Goal: Find specific page/section: Find specific page/section

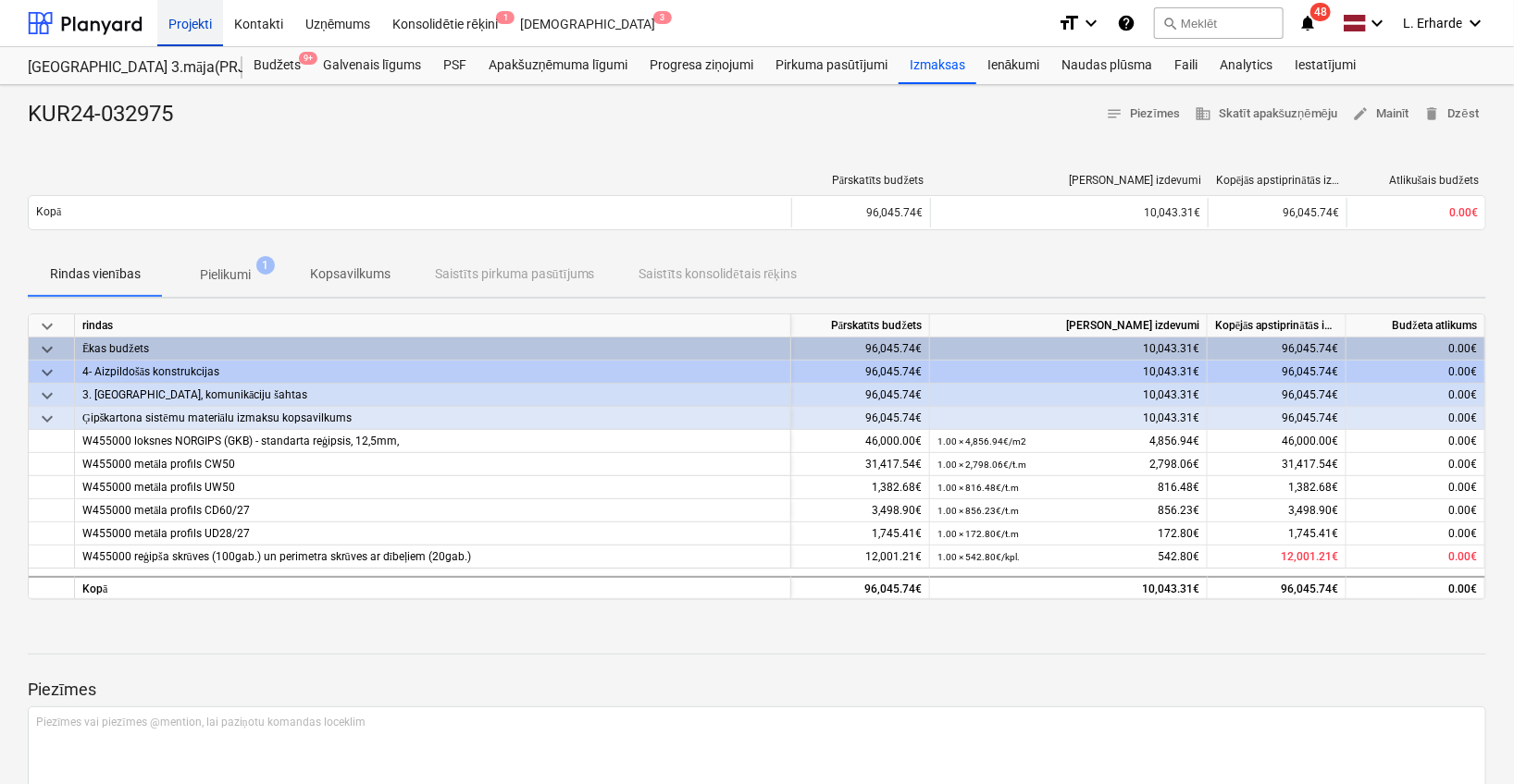
click at [185, 26] on div "Projekti" at bounding box center [190, 22] width 65 height 47
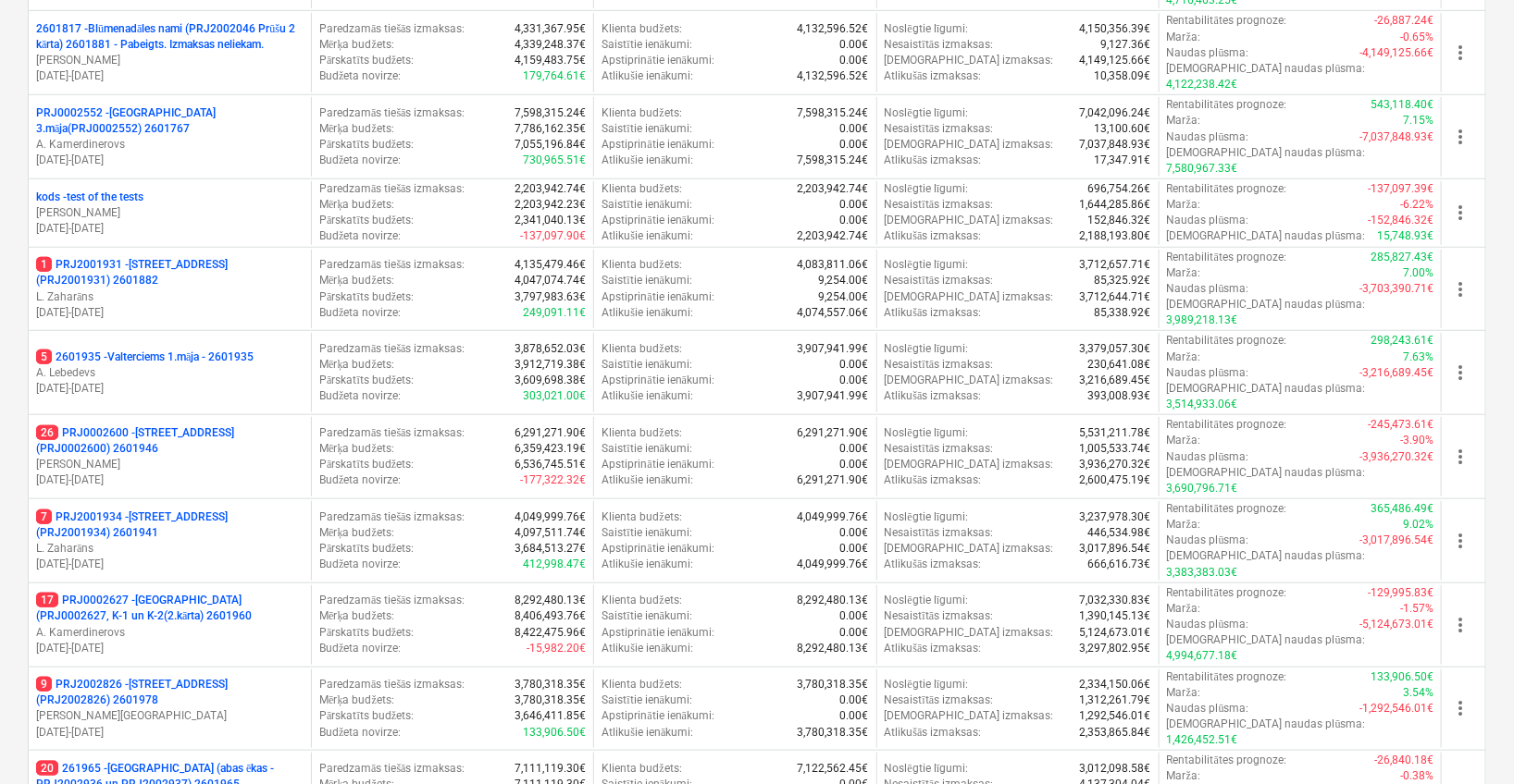
scroll to position [592, 0]
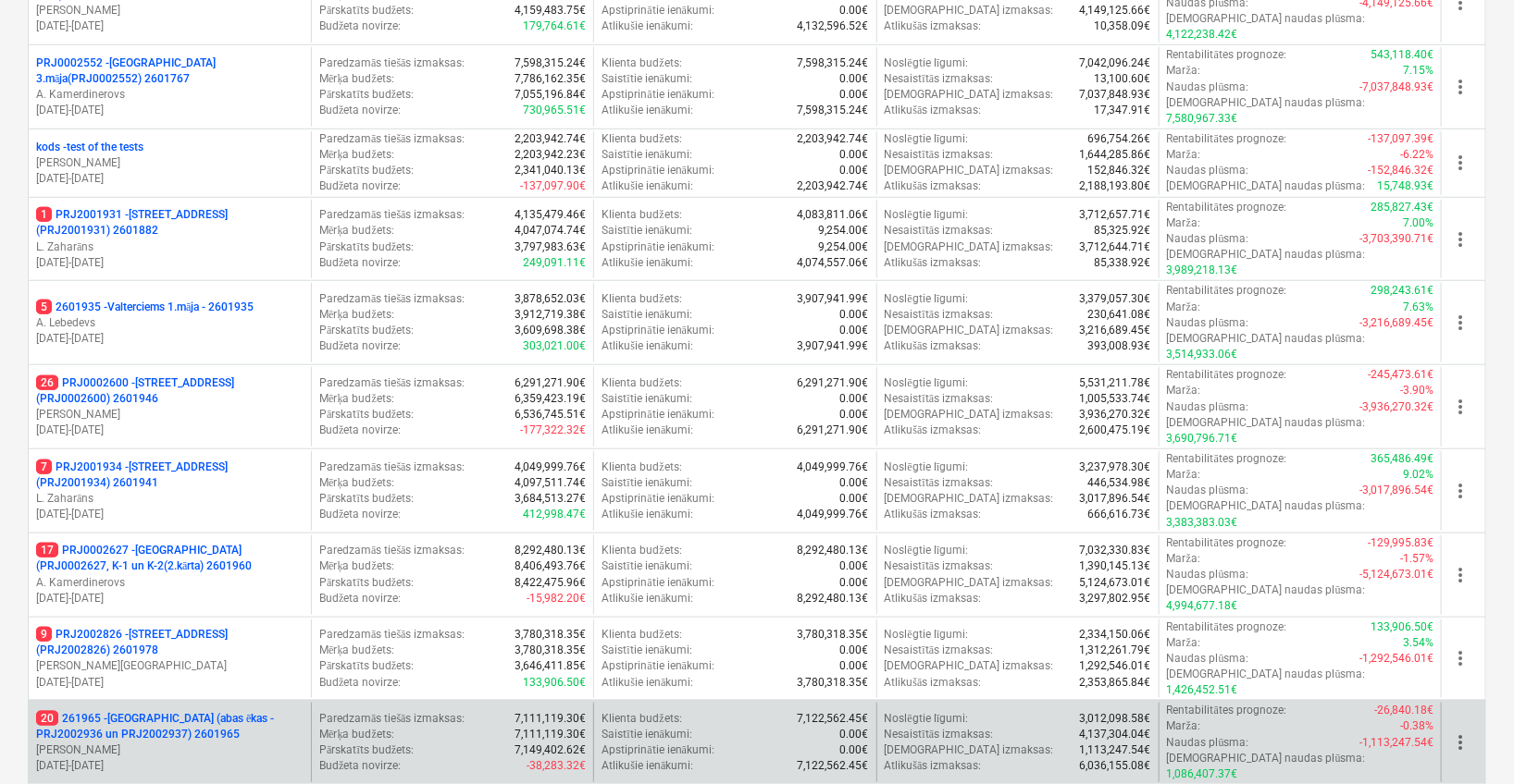
click at [177, 711] on p "20 261965 - [GEOGRAPHIC_DATA] (abas ēkas - PRJ2002936 un PRJ2002937) 2601965" at bounding box center [170, 726] width 268 height 32
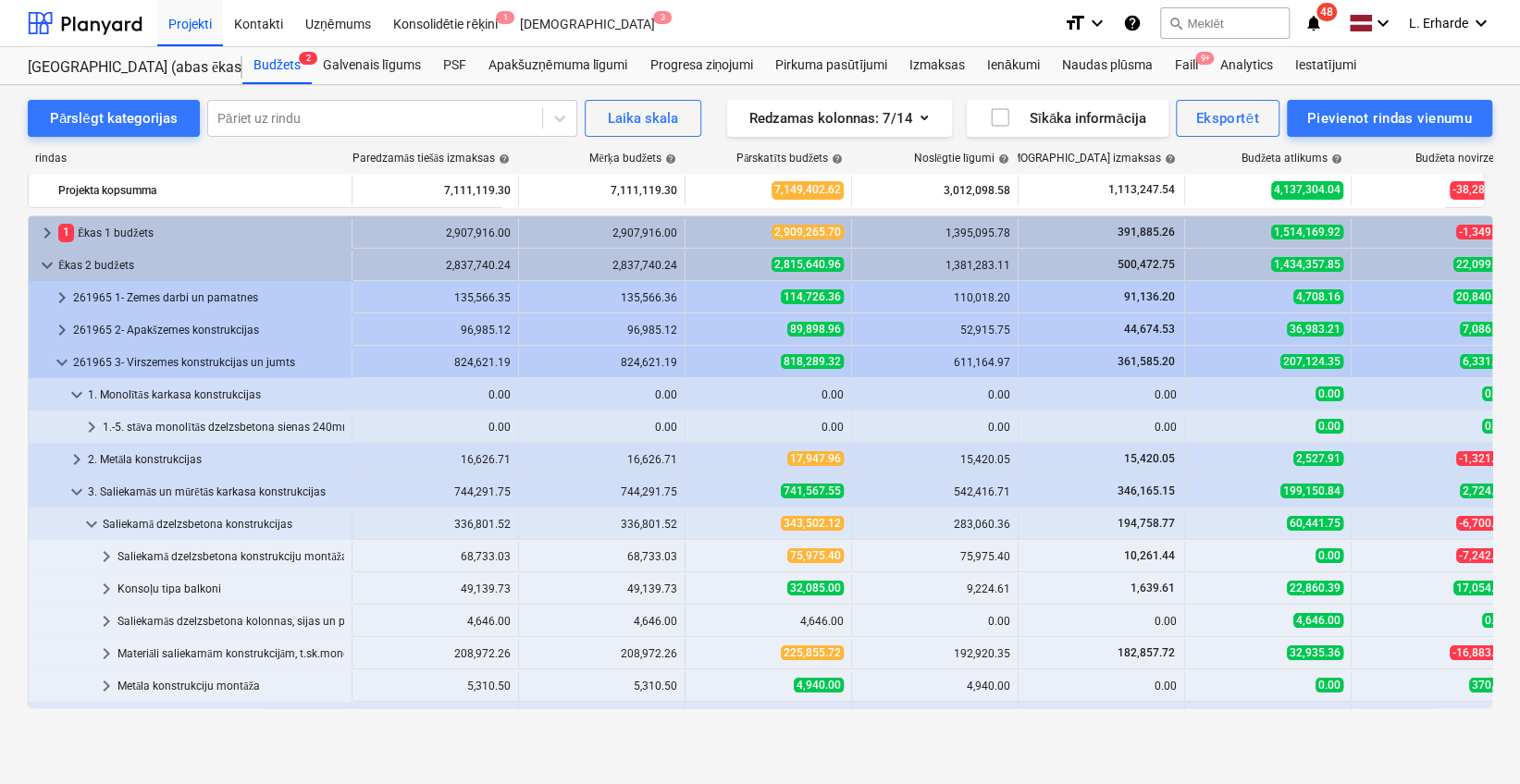
scroll to position [493, 0]
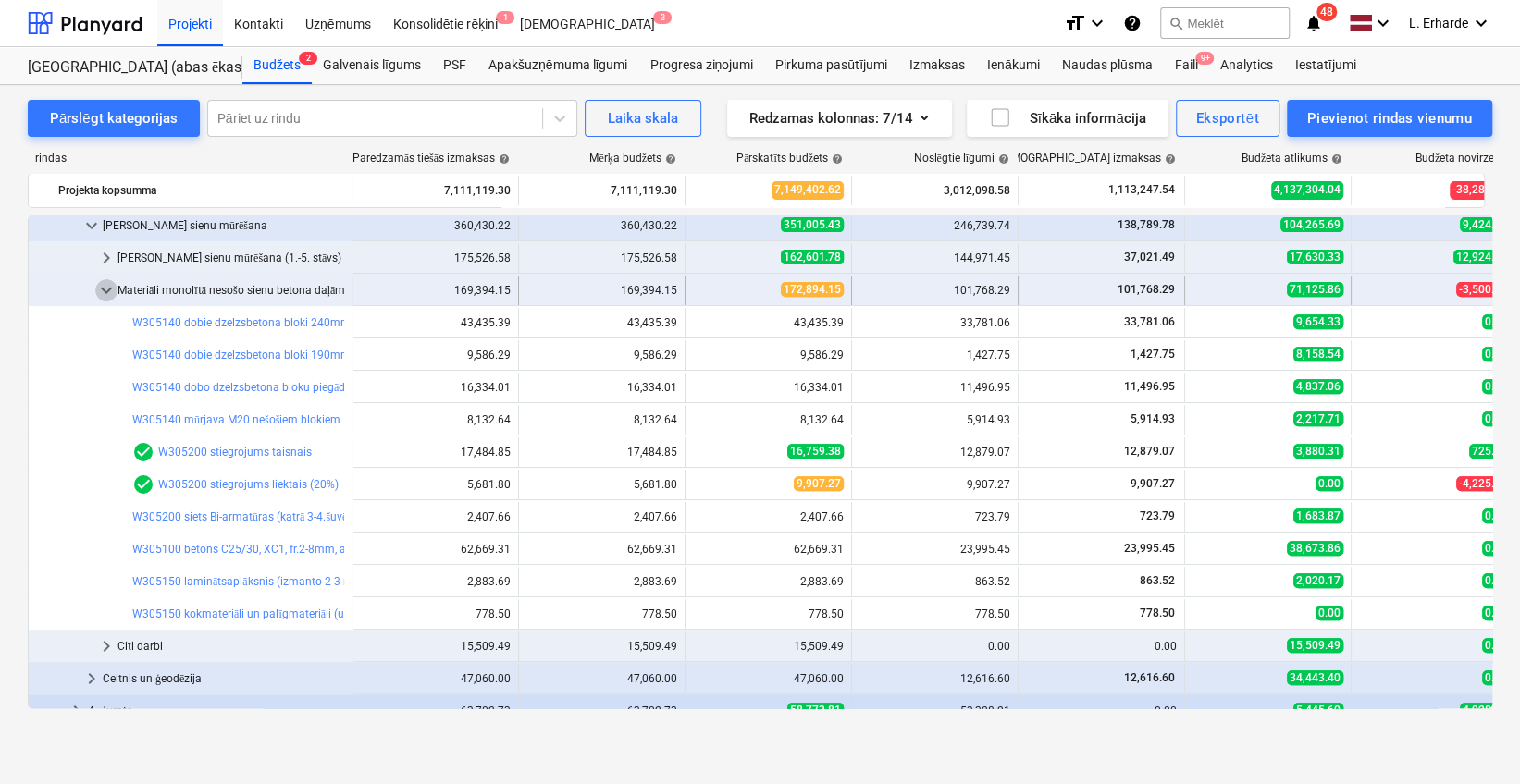
click at [107, 292] on span "keyboard_arrow_down" at bounding box center [106, 290] width 22 height 22
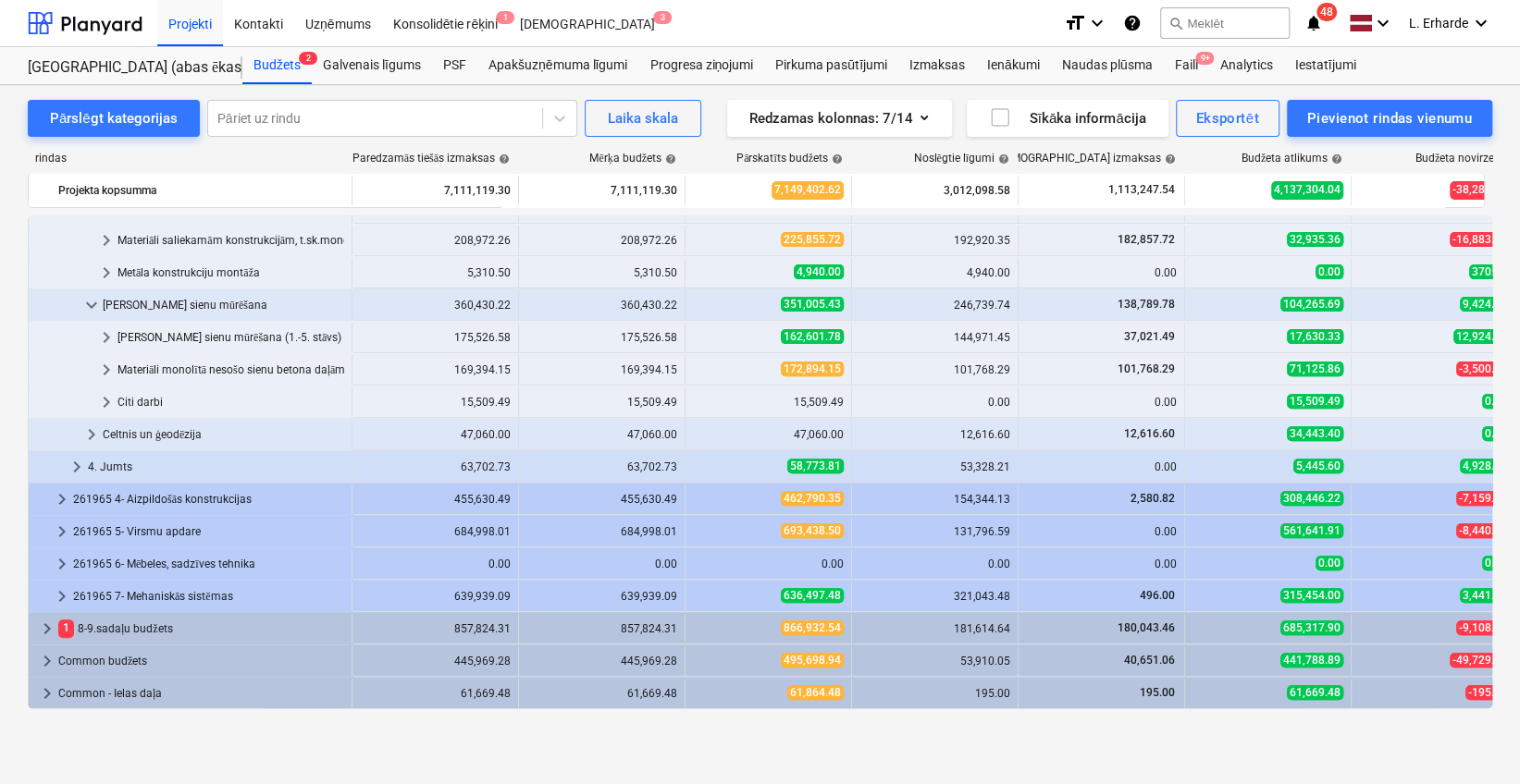
scroll to position [414, 0]
click at [91, 298] on span "keyboard_arrow_down" at bounding box center [91, 305] width 22 height 22
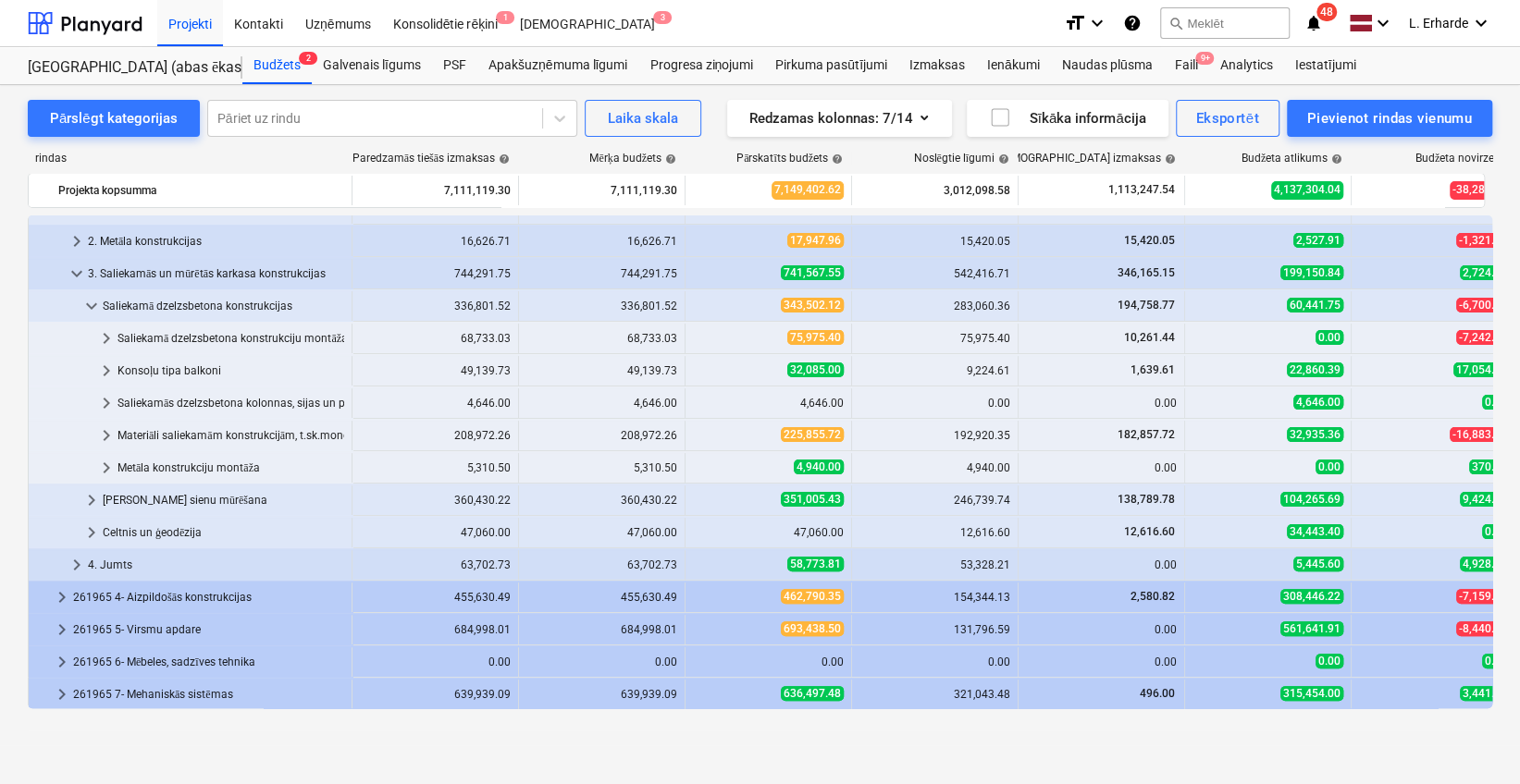
scroll to position [167, 0]
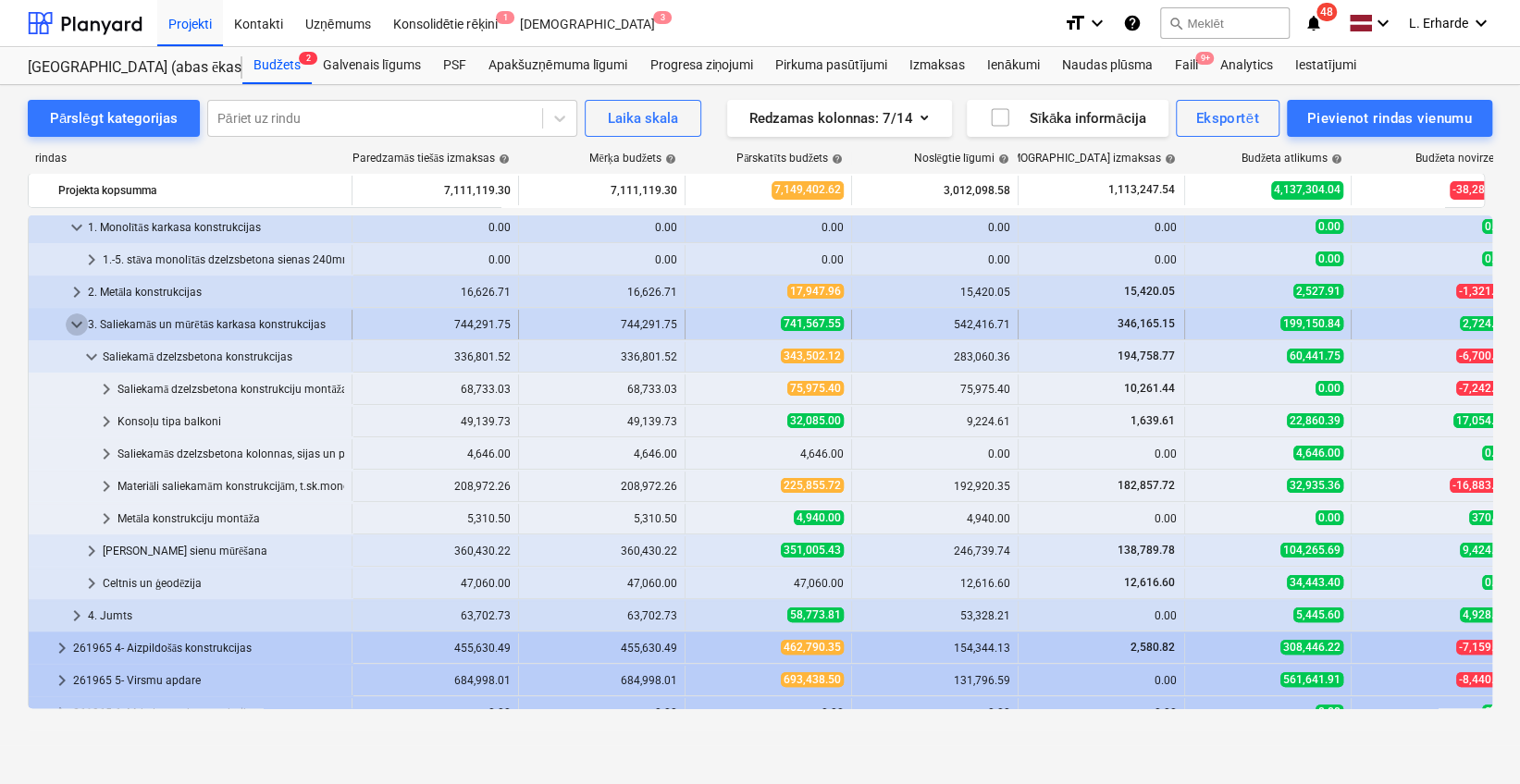
click at [74, 330] on span "keyboard_arrow_down" at bounding box center [76, 324] width 22 height 22
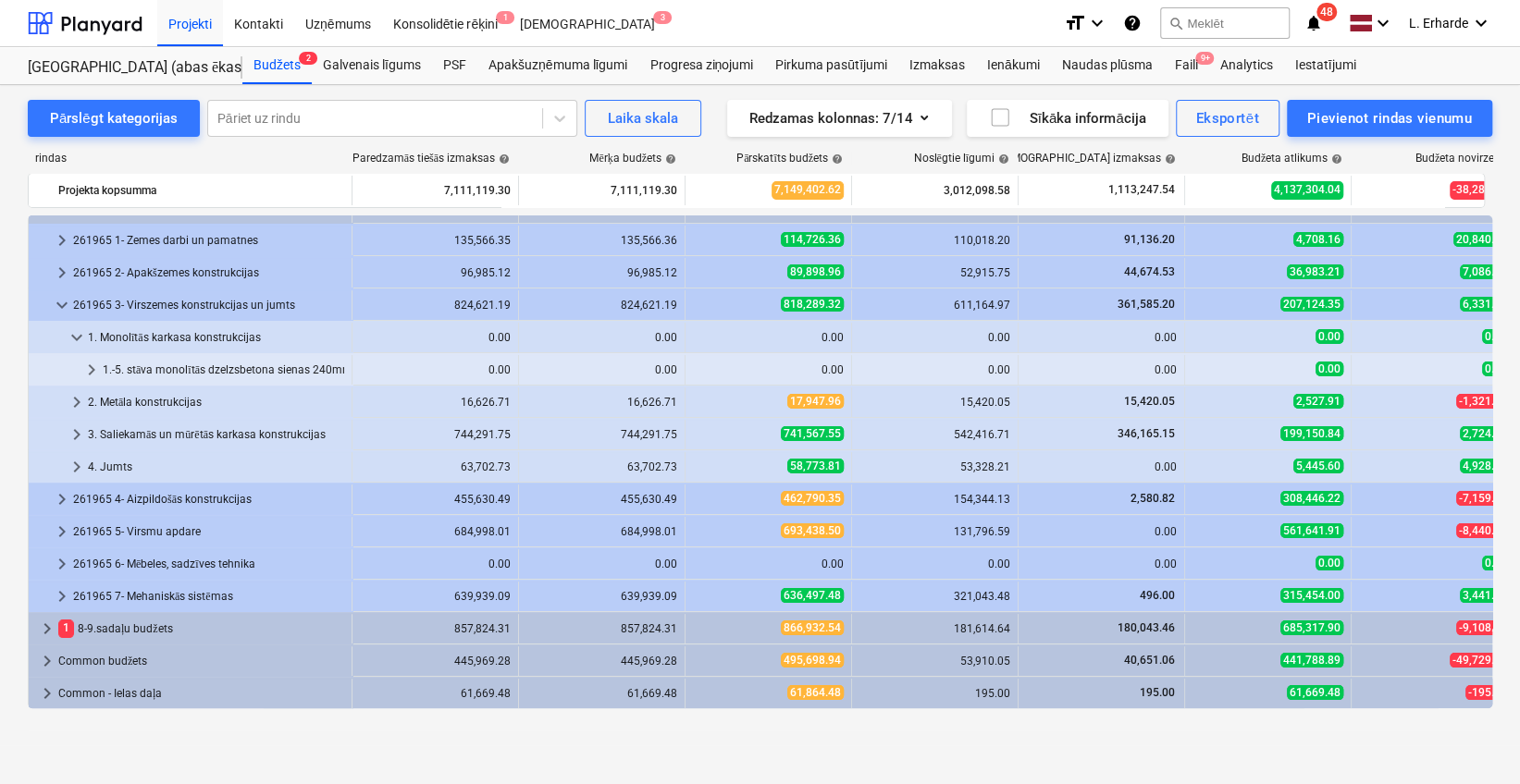
scroll to position [57, 0]
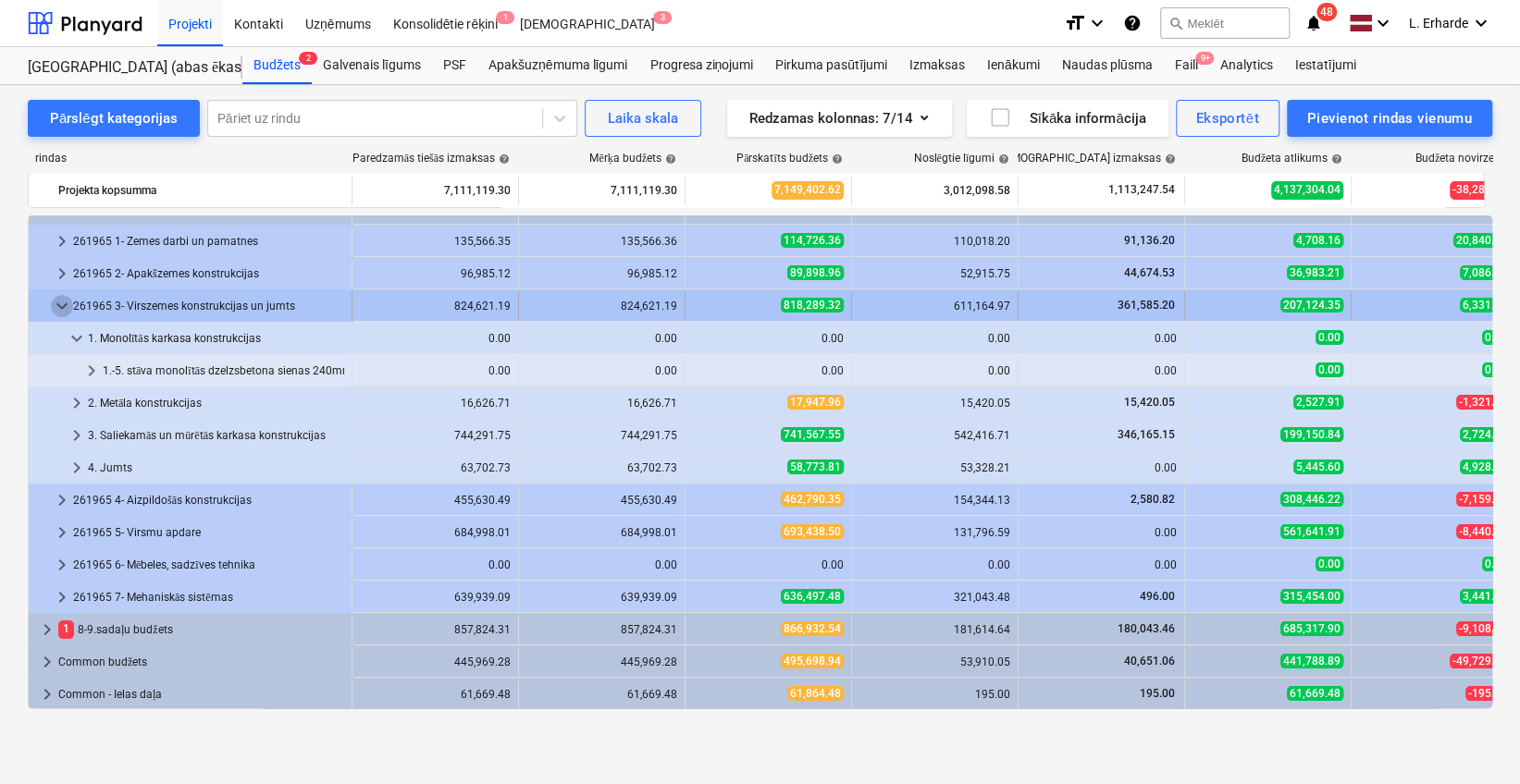
click at [59, 312] on span "keyboard_arrow_down" at bounding box center [61, 305] width 22 height 22
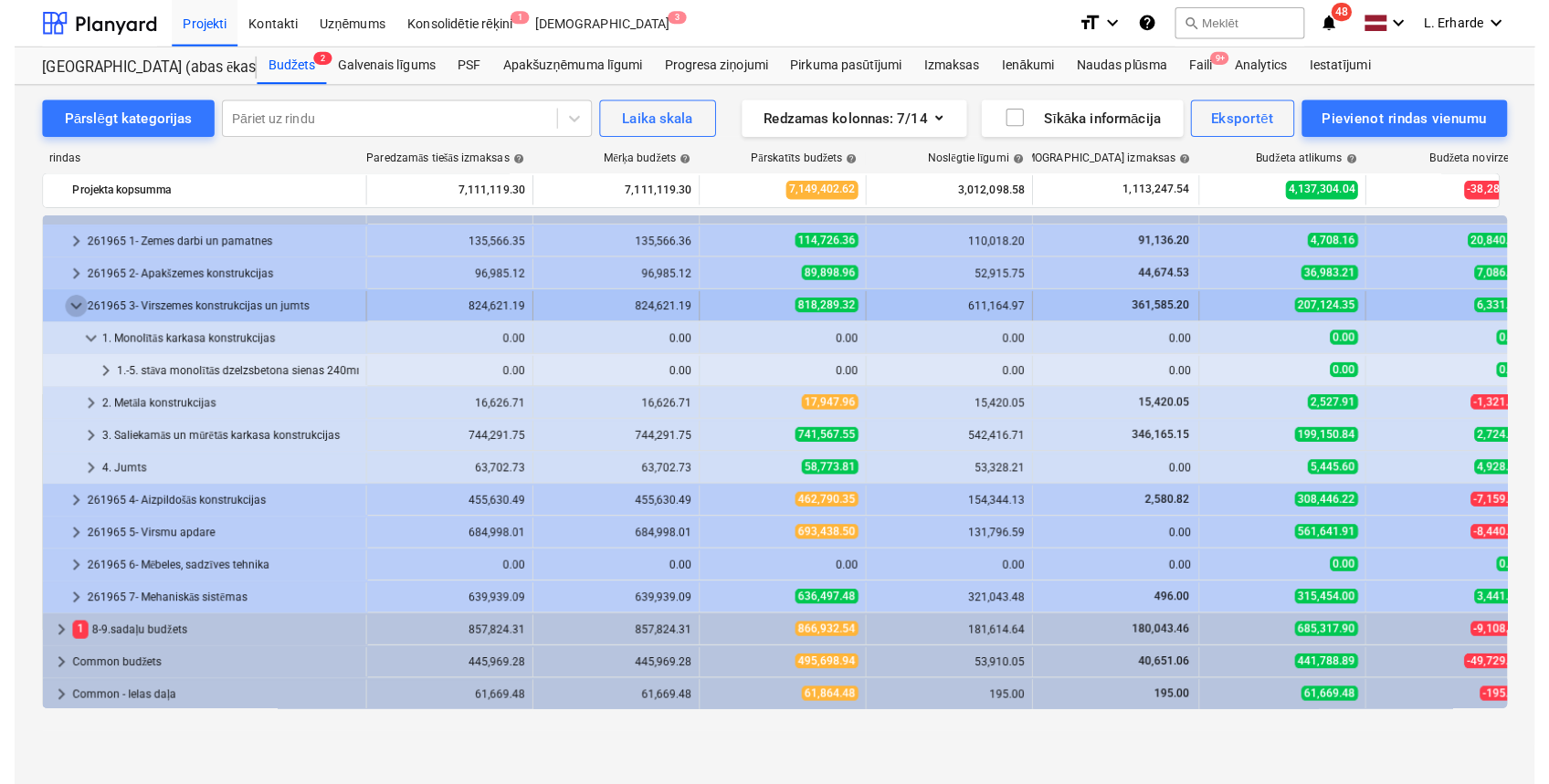
scroll to position [0, 0]
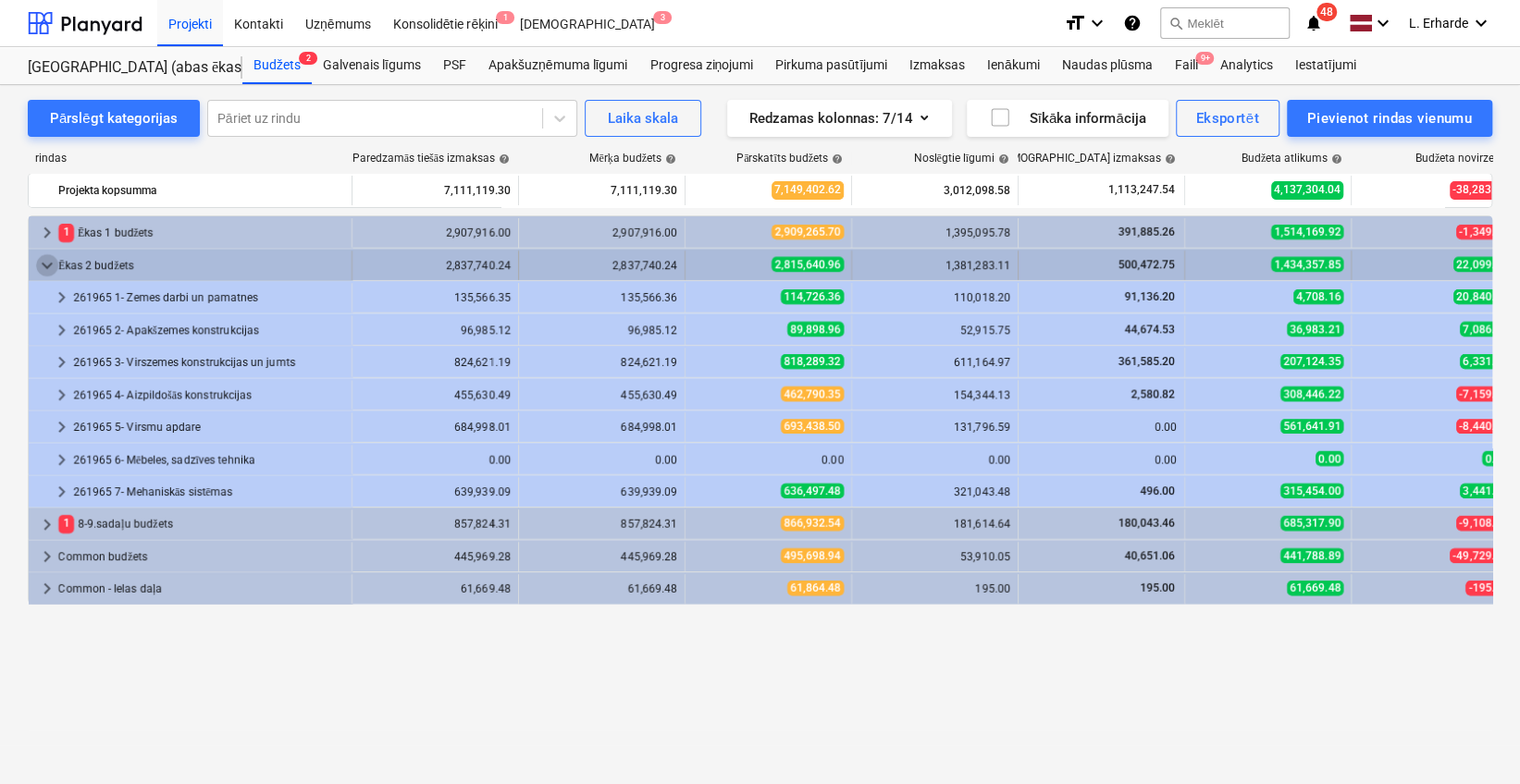
click at [50, 261] on span "keyboard_arrow_down" at bounding box center [47, 265] width 22 height 22
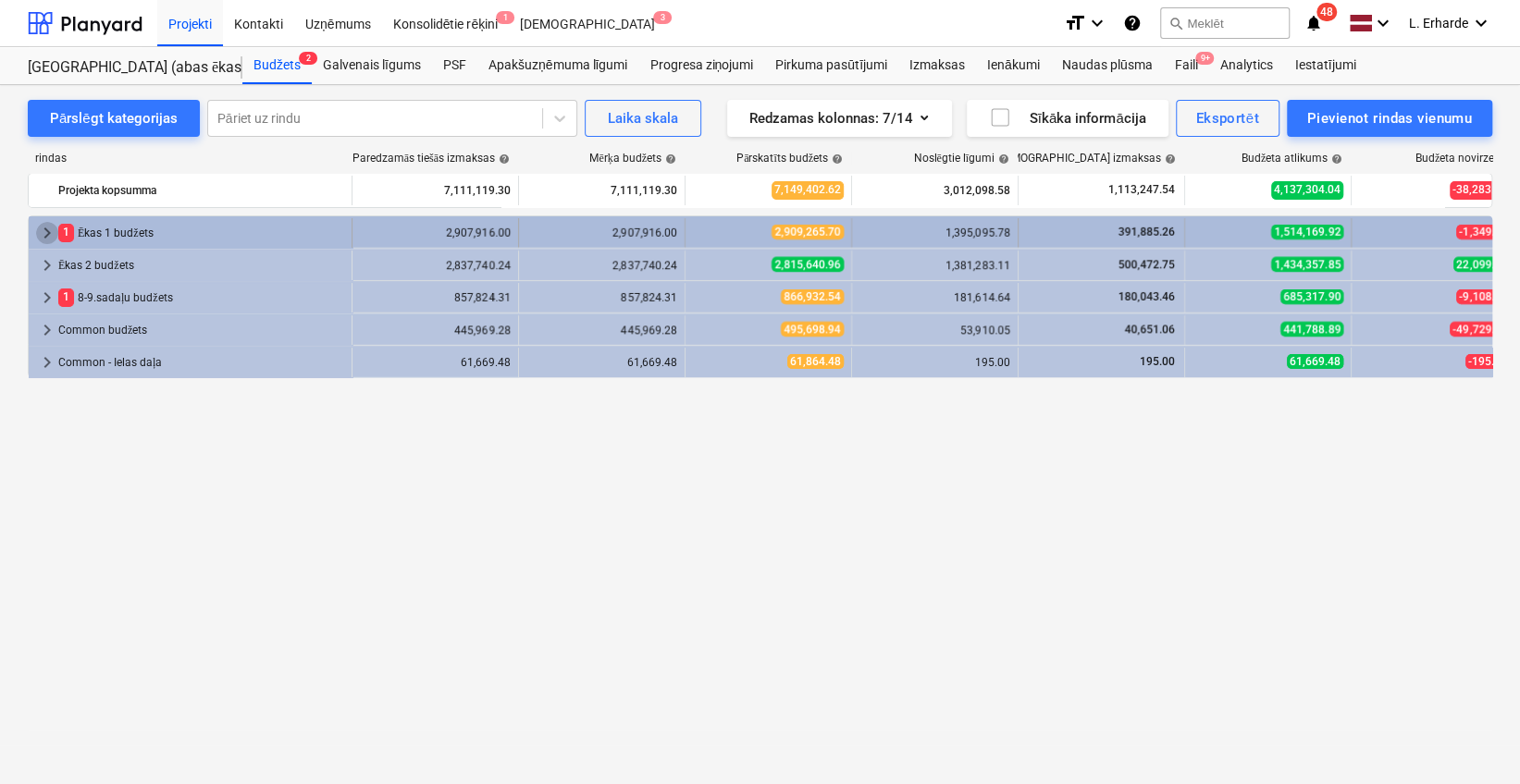
click at [42, 231] on span "keyboard_arrow_right" at bounding box center [47, 232] width 22 height 22
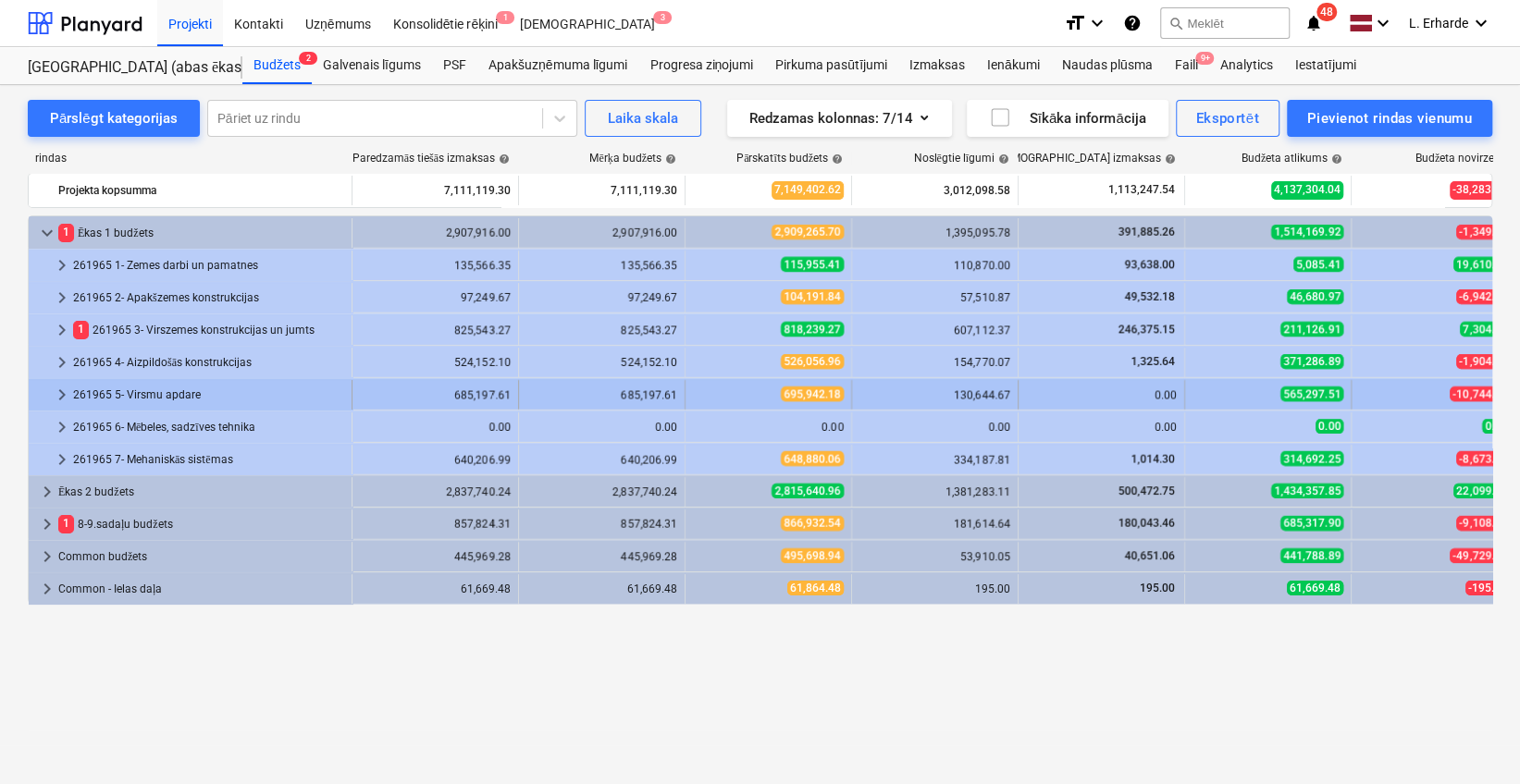
click at [65, 390] on span "keyboard_arrow_right" at bounding box center [61, 394] width 22 height 22
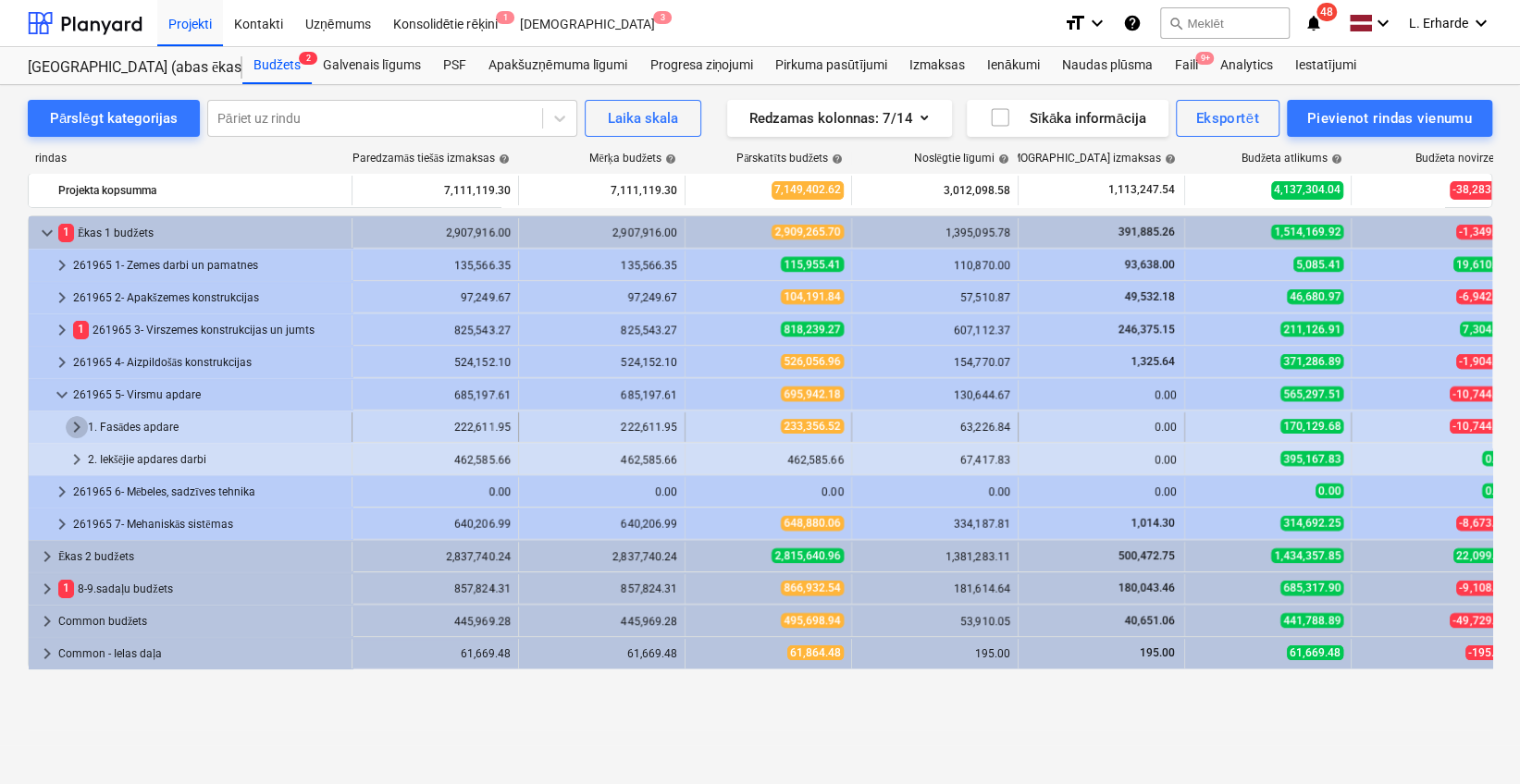
click at [76, 423] on span "keyboard_arrow_right" at bounding box center [76, 427] width 22 height 22
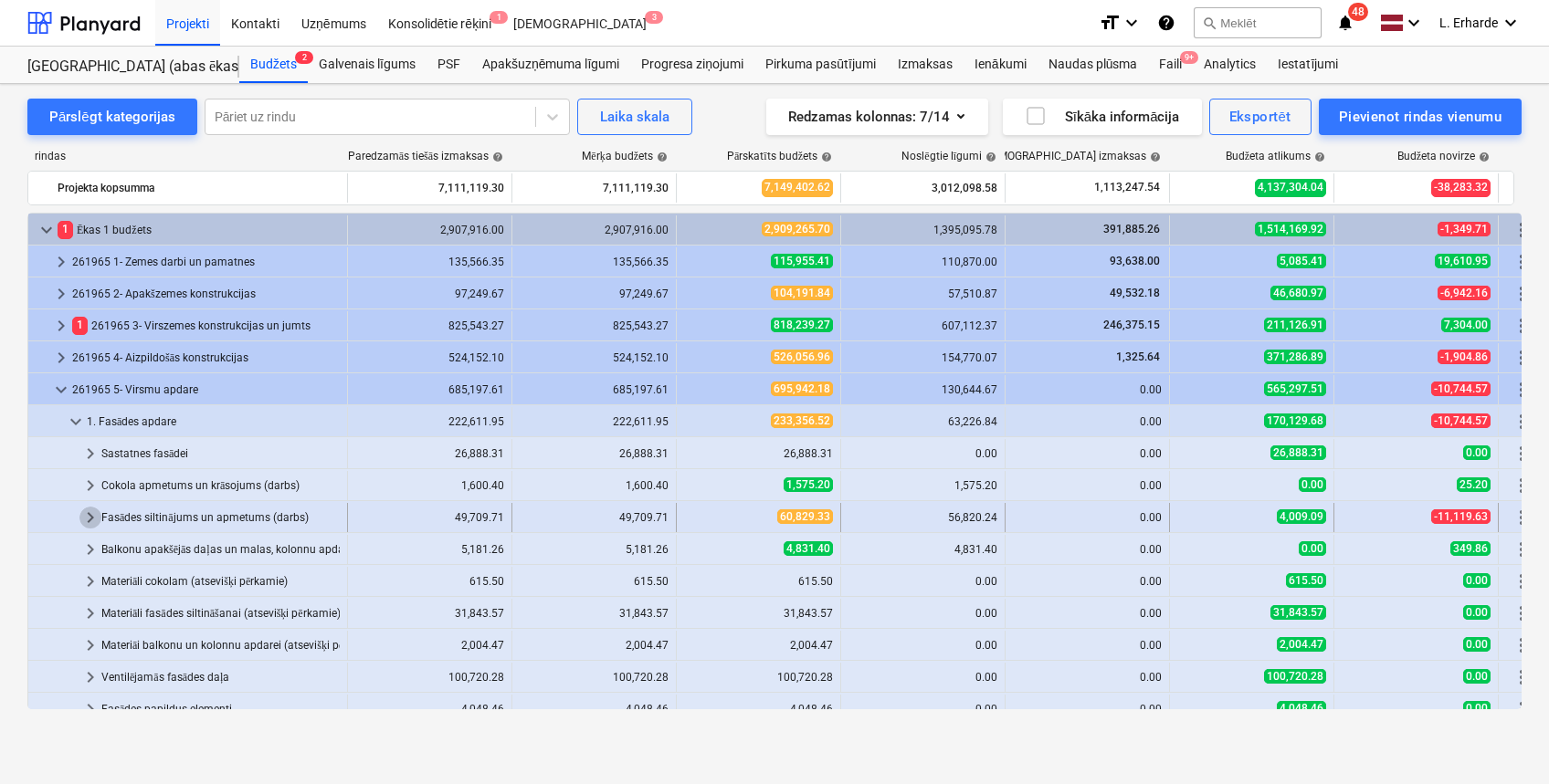
click at [99, 509] on span "keyboard_arrow_right" at bounding box center [90, 517] width 22 height 22
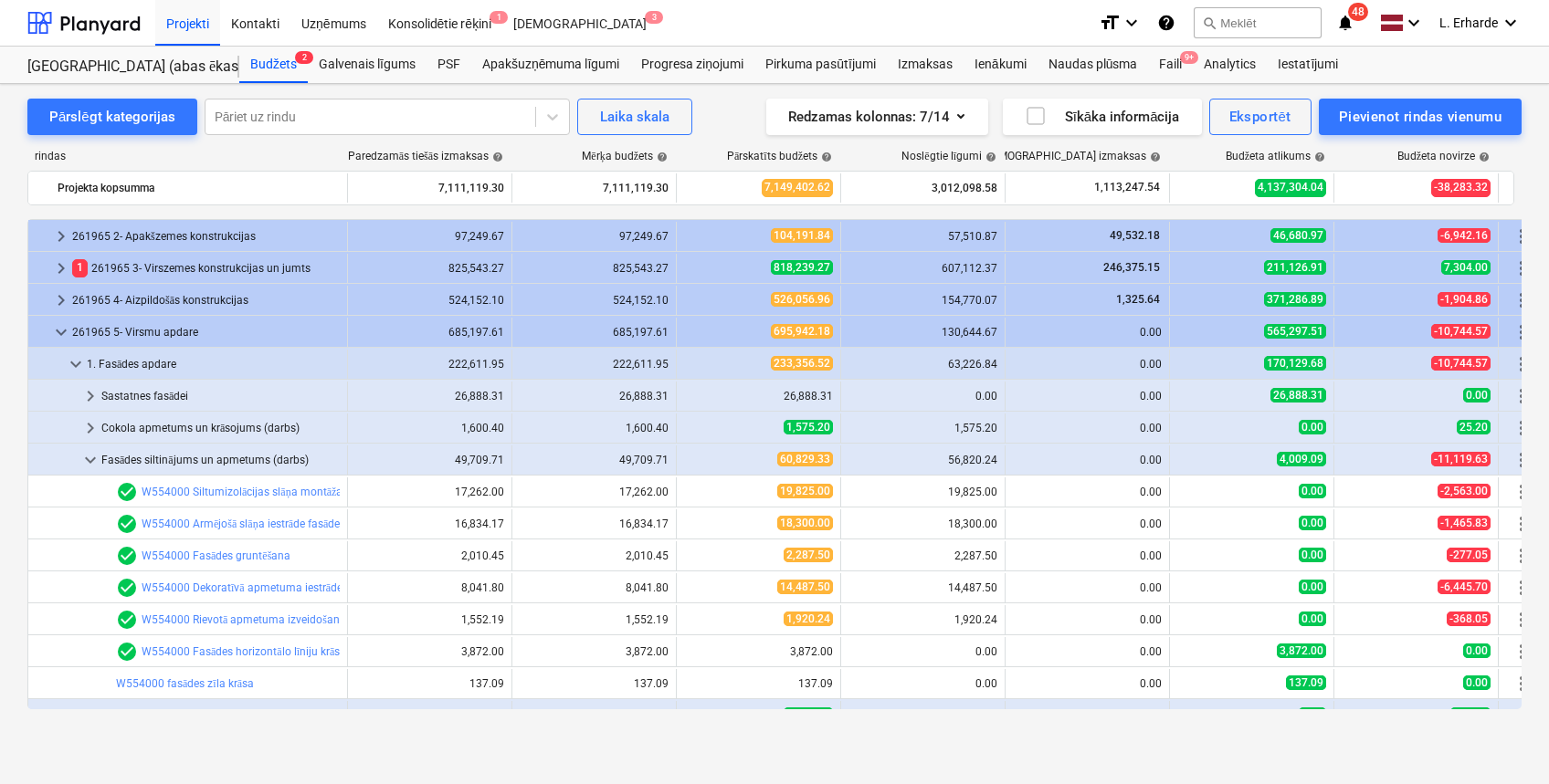
scroll to position [97, 0]
